Goal: Check status

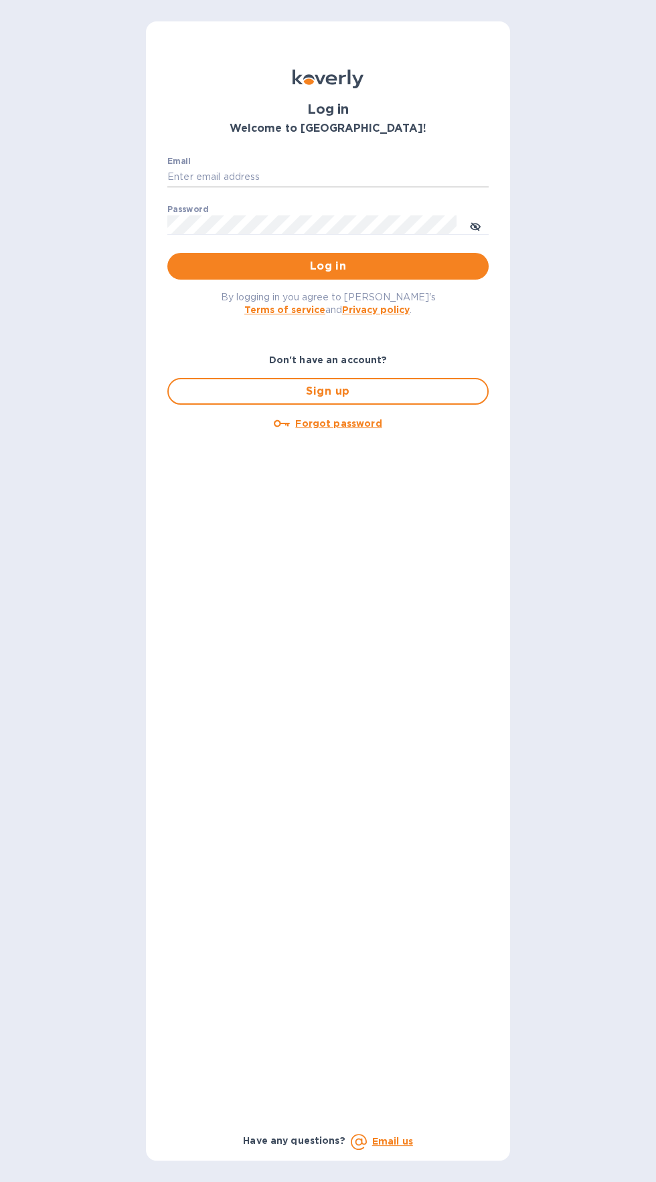
click at [227, 177] on input "Email" at bounding box center [327, 177] width 321 height 20
type input "[EMAIL_ADDRESS][DOMAIN_NAME]"
click at [167, 253] on button "Log in" at bounding box center [327, 266] width 321 height 27
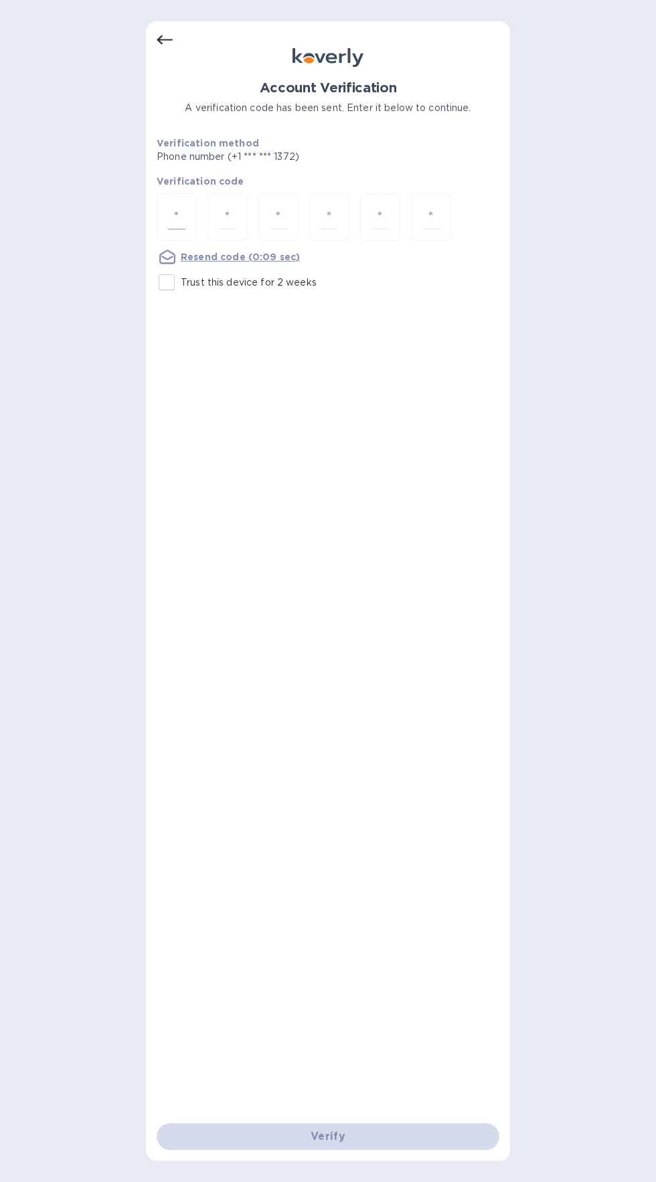
click at [173, 211] on input "number" at bounding box center [176, 217] width 17 height 25
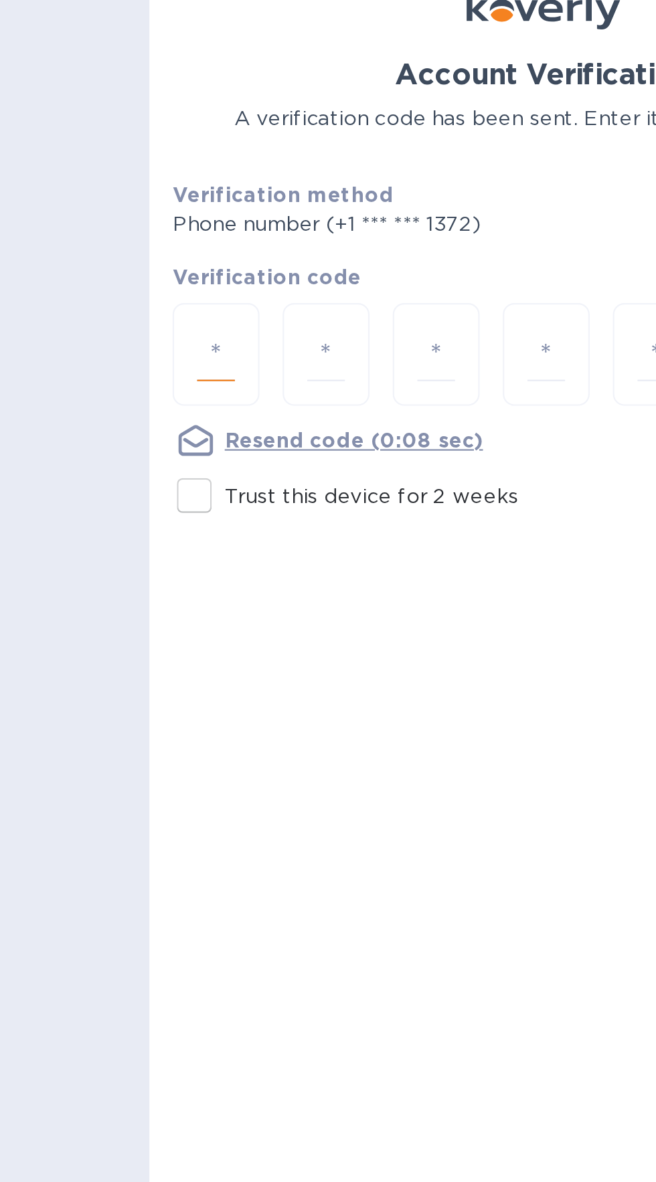
type input "2"
type input "3"
type input "4"
type input "5"
type input "1"
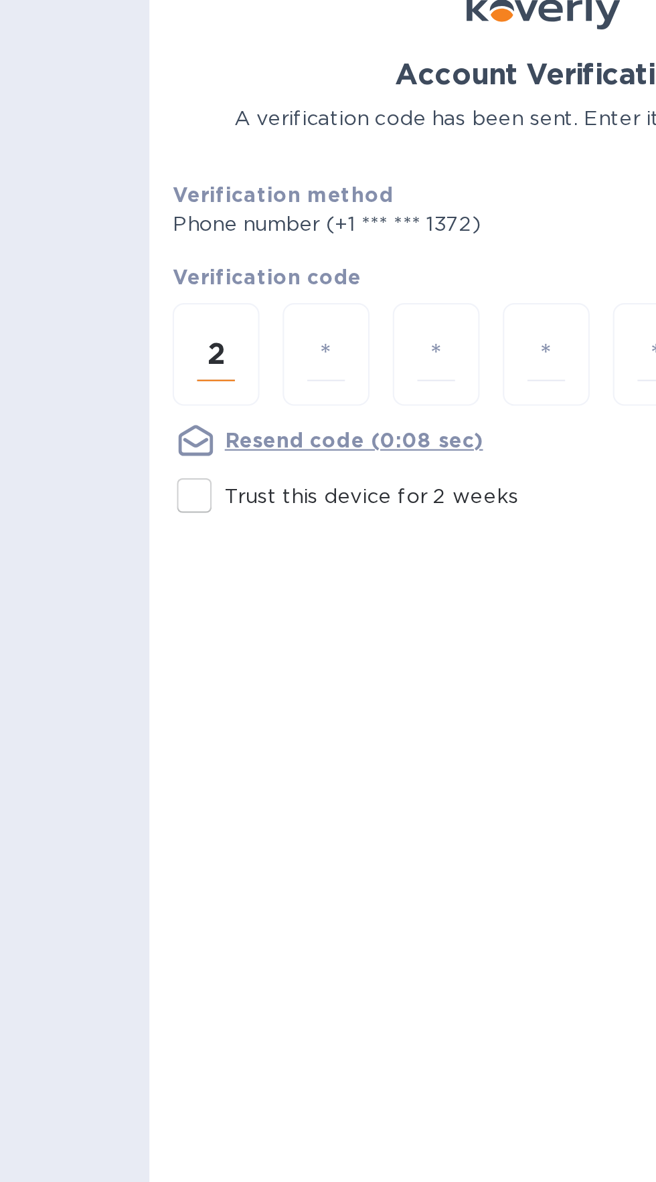
type input "8"
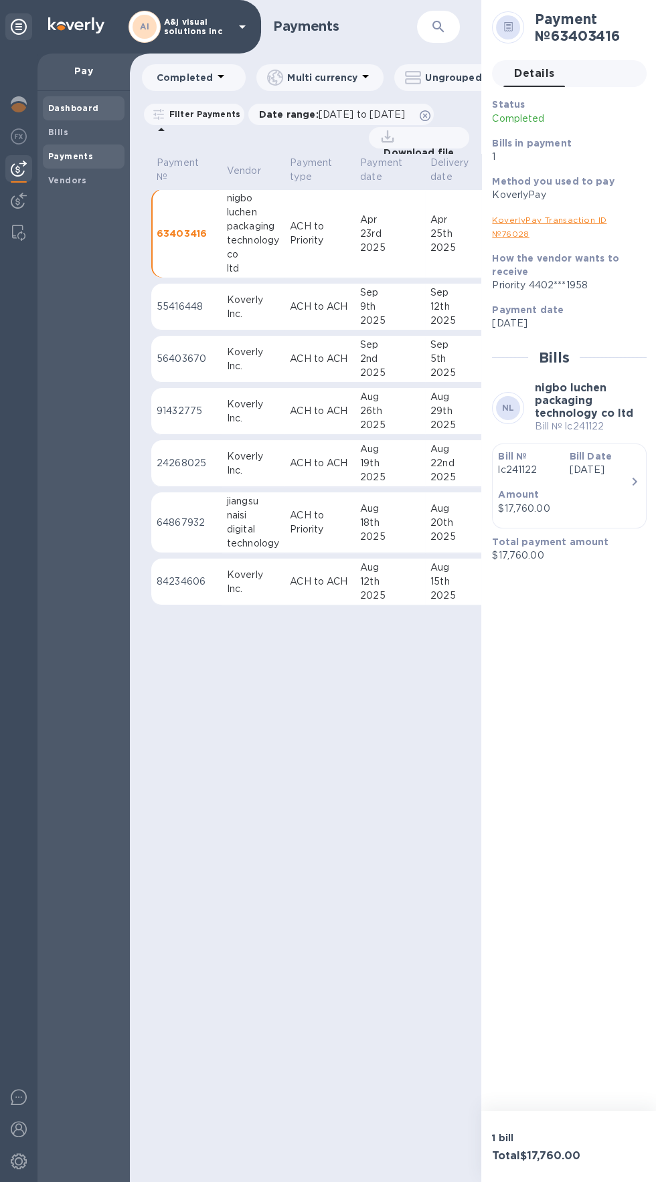
click at [54, 112] on span "Dashboard" at bounding box center [73, 108] width 51 height 13
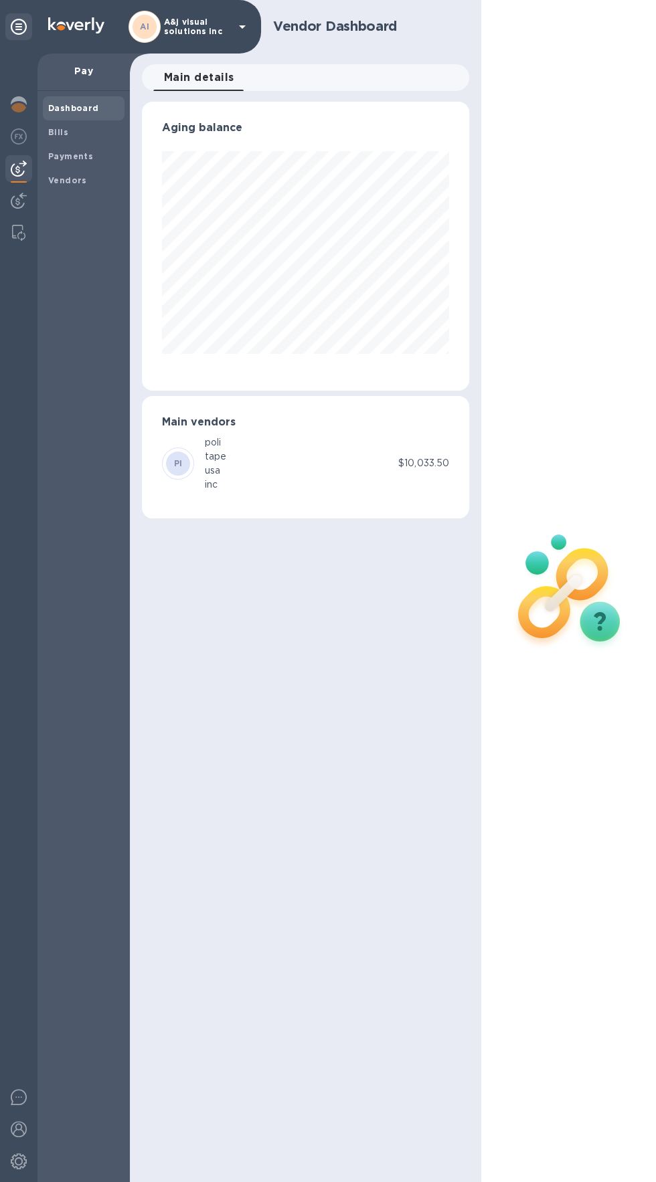
click at [379, 782] on div "Vendor Dashboard Main details 0 Aging balance Main vendors PI poli tape usa inc…" at bounding box center [305, 591] width 351 height 1183
click at [404, 768] on div "Vendor Dashboard Main details 0 Aging balance Main vendors PI poli tape usa inc…" at bounding box center [305, 591] width 351 height 1183
click at [15, 95] on div at bounding box center [18, 105] width 27 height 29
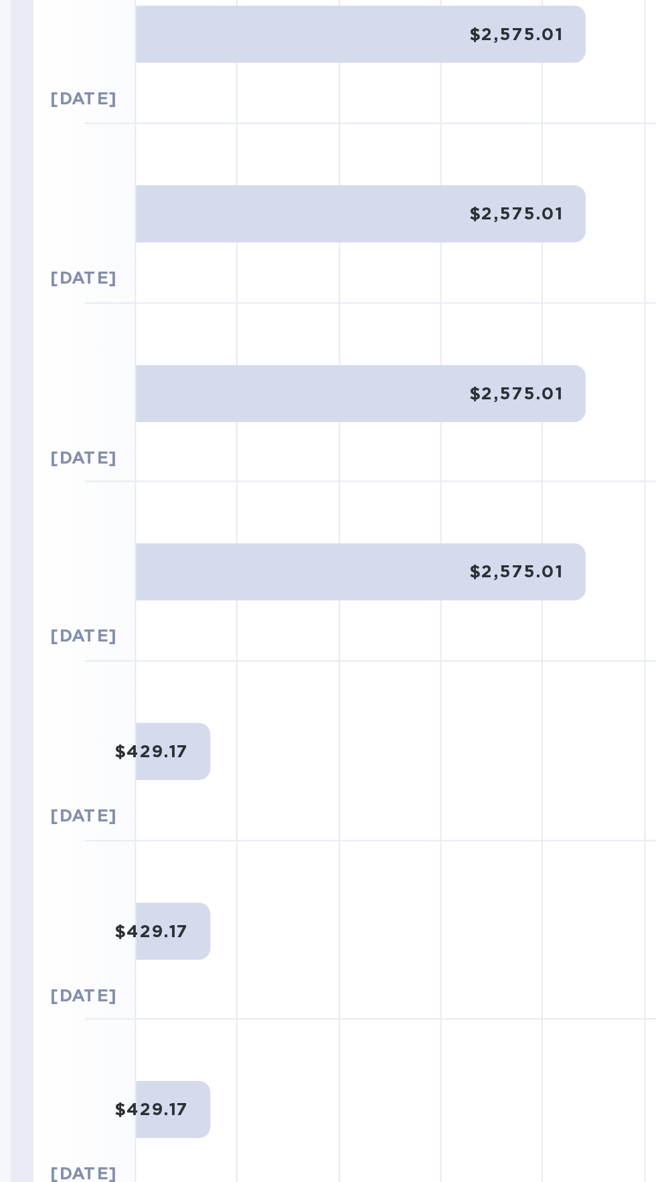
scroll to position [0, 67]
